Goal: Answer question/provide support

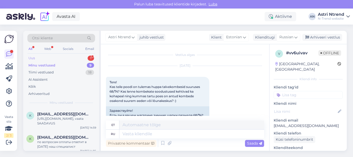
scroll to position [203, 0]
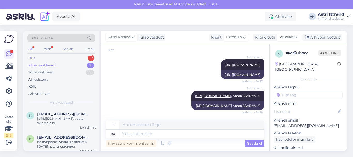
click at [91, 58] on div "1" at bounding box center [91, 58] width 6 height 5
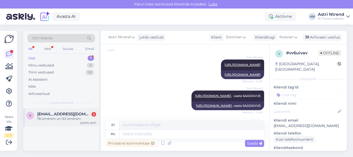
click at [69, 114] on span "katrina.danilevica@gmail.com" at bounding box center [64, 114] width 54 height 5
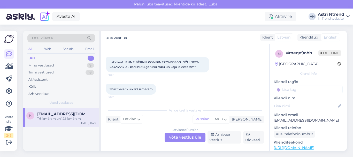
click at [172, 137] on div "Latvian to Russian Võta vestlus üle" at bounding box center [184, 136] width 41 height 9
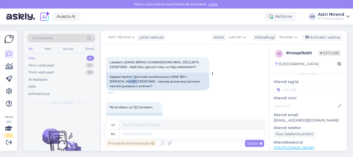
drag, startPoint x: 118, startPoint y: 81, endPoint x: 109, endPoint y: 81, distance: 8.8
click at [109, 81] on div "Здравствуйте! Детский комбинезон LNNE 180 г. JULIETTA 23326*2663 - какова длина…" at bounding box center [157, 81] width 103 height 18
copy div "23326"
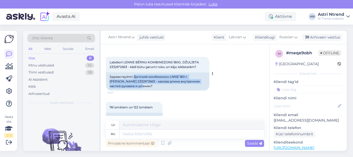
drag, startPoint x: 134, startPoint y: 76, endPoint x: 171, endPoint y: 86, distance: 38.0
click at [171, 86] on div "Здравствуйте! Детский комбинезон LNNE 180 г. JULIETTA 23326*2663 - какова длина…" at bounding box center [157, 81] width 103 height 18
copy div "Детский комбинезон LNNE 180 г. JULIETTA 23326*2663 - какова длина внутренних ча…"
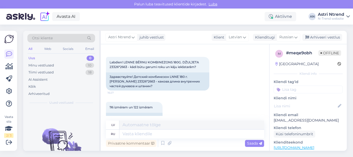
click at [218, 150] on div "Vestlus algas Oct 11 2025 Labdien! LENNE BĒRNU KOMBINEZONS 180G. DŽULJETA 23326…" at bounding box center [185, 97] width 168 height 106
